Goal: Task Accomplishment & Management: Manage account settings

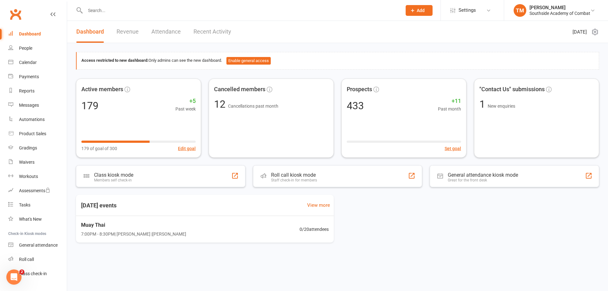
click at [115, 8] on input "text" at bounding box center [240, 10] width 314 height 9
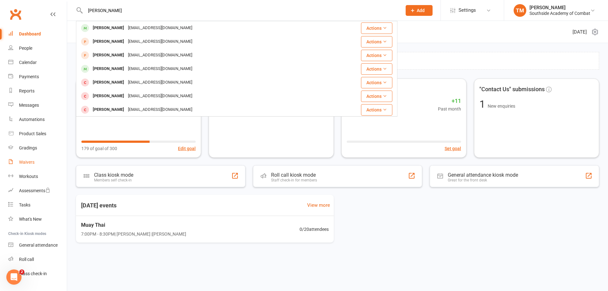
type input "[PERSON_NAME]"
click at [35, 165] on link "Waivers" at bounding box center [37, 162] width 59 height 14
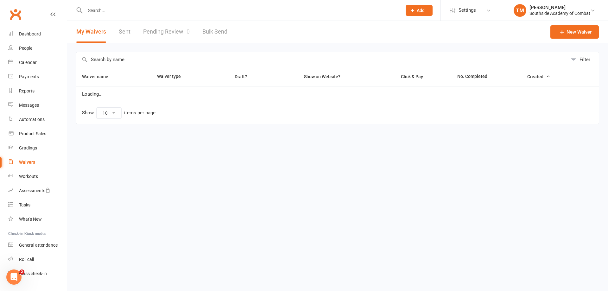
click at [125, 35] on link "Sent" at bounding box center [125, 32] width 12 height 22
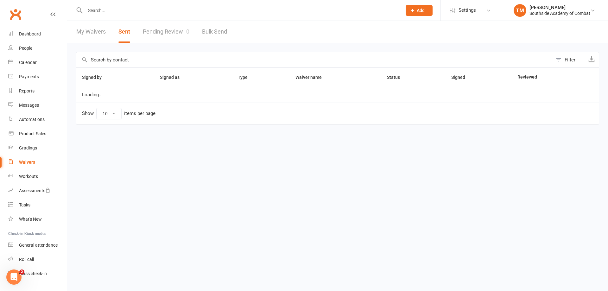
select select "50"
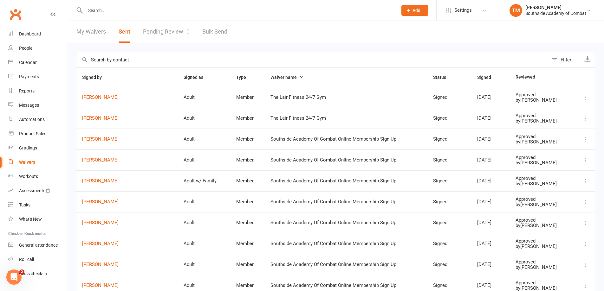
click at [94, 36] on link "My Waivers" at bounding box center [90, 32] width 29 height 22
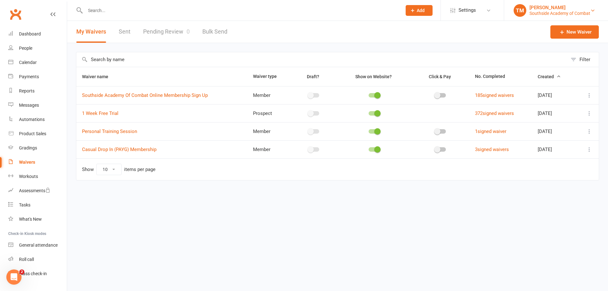
click at [556, 14] on div "Southside Academy of Combat" at bounding box center [560, 13] width 61 height 6
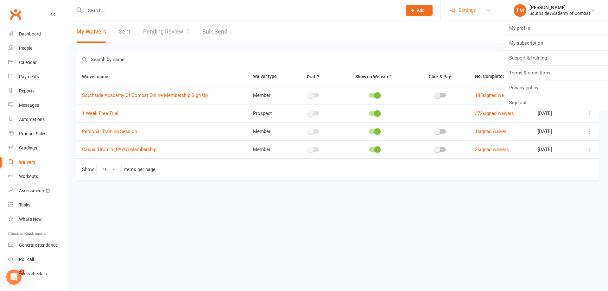
click at [475, 10] on span "Settings" at bounding box center [467, 10] width 17 height 14
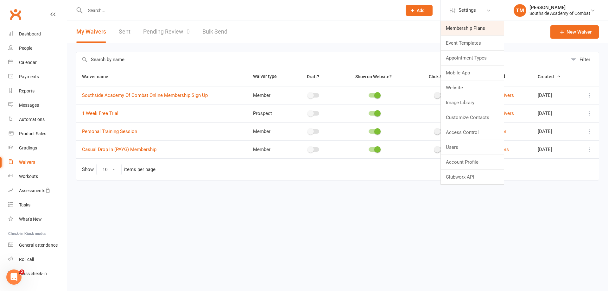
click at [465, 31] on link "Membership Plans" at bounding box center [472, 28] width 63 height 15
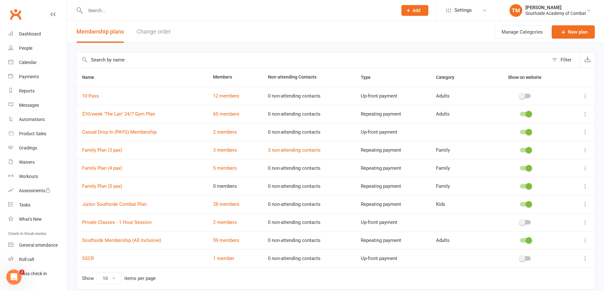
click at [585, 95] on icon at bounding box center [585, 96] width 6 height 6
click at [571, 110] on link "Edit" at bounding box center [552, 108] width 63 height 13
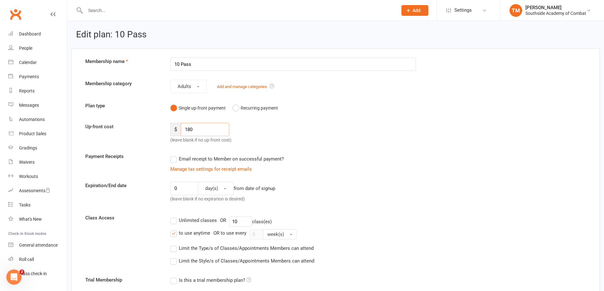
click at [211, 131] on input "180" at bounding box center [205, 129] width 48 height 13
type input "200"
click at [370, 124] on div "Up-front cost $ 200 (leave blank if no up-front cost)" at bounding box center [335, 133] width 510 height 21
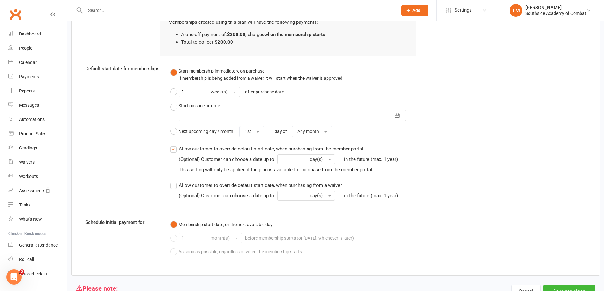
scroll to position [455, 0]
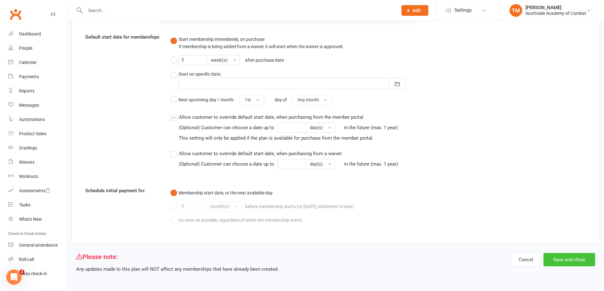
click at [572, 259] on button "Save and close" at bounding box center [569, 259] width 52 height 13
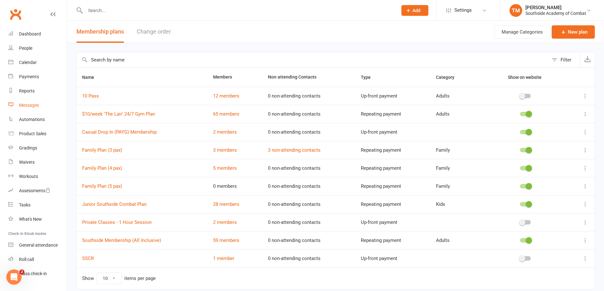
click at [34, 107] on div "Messages" at bounding box center [29, 105] width 20 height 5
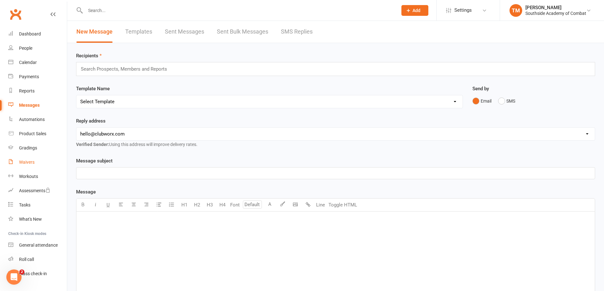
click at [33, 159] on link "Waivers" at bounding box center [37, 162] width 59 height 14
